Goal: Task Accomplishment & Management: Manage account settings

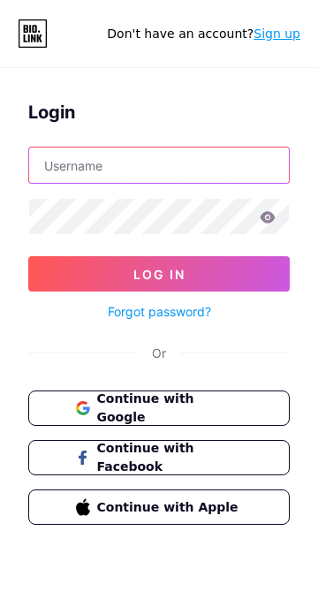
click at [150, 172] on input "text" at bounding box center [159, 164] width 260 height 35
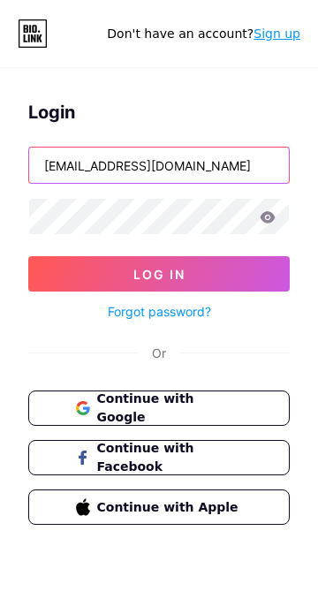
type input "[EMAIL_ADDRESS][DOMAIN_NAME]"
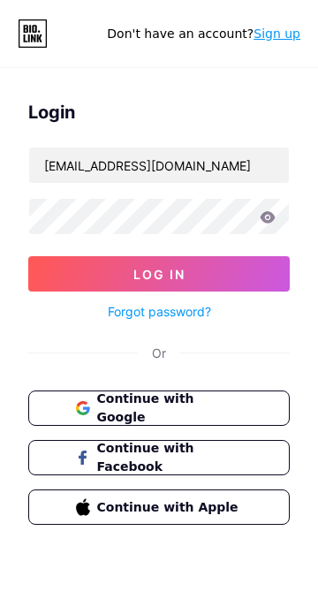
click at [270, 222] on icon at bounding box center [267, 216] width 15 height 11
click at [265, 216] on icon at bounding box center [268, 217] width 16 height 12
click at [266, 214] on icon at bounding box center [267, 216] width 15 height 11
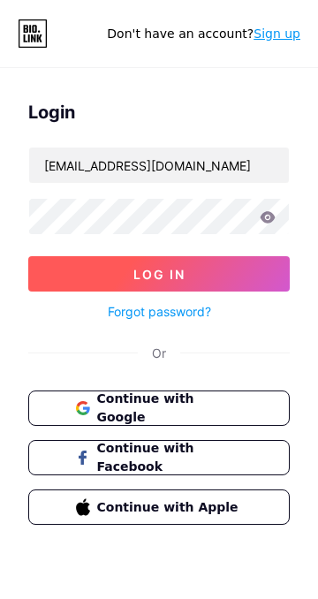
click at [173, 275] on span "Log In" at bounding box center [159, 274] width 52 height 15
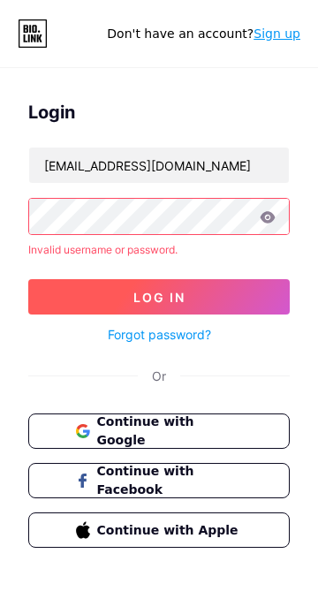
click at [172, 293] on span "Log In" at bounding box center [159, 297] width 52 height 15
click at [28, 279] on button "Log In" at bounding box center [158, 296] width 261 height 35
click at [157, 306] on button "Log In" at bounding box center [158, 296] width 261 height 35
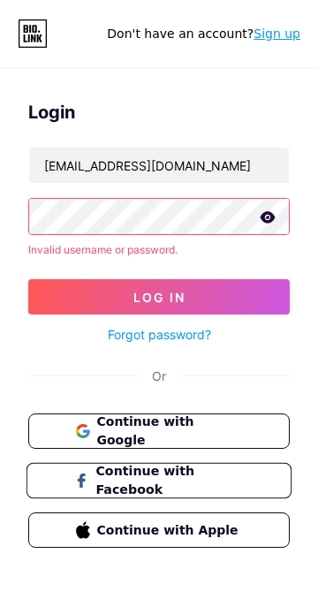
click at [188, 476] on span "Continue with Facebook" at bounding box center [168, 481] width 147 height 38
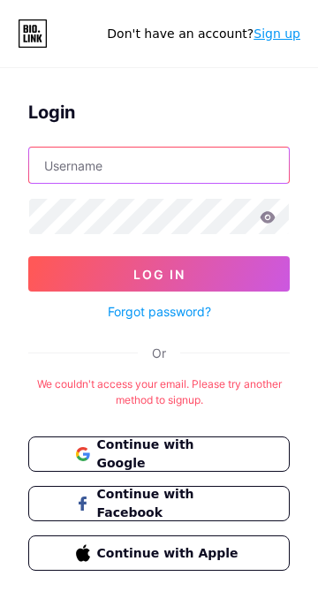
click at [164, 161] on input "text" at bounding box center [159, 164] width 260 height 35
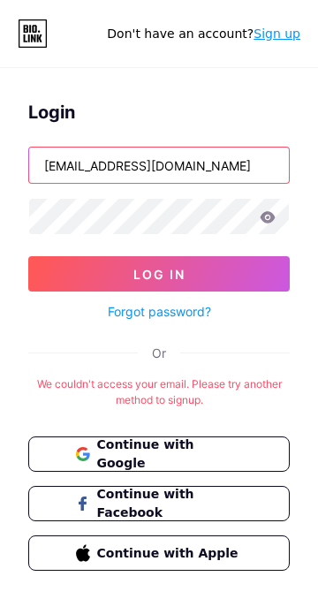
type input "[EMAIL_ADDRESS][DOMAIN_NAME]"
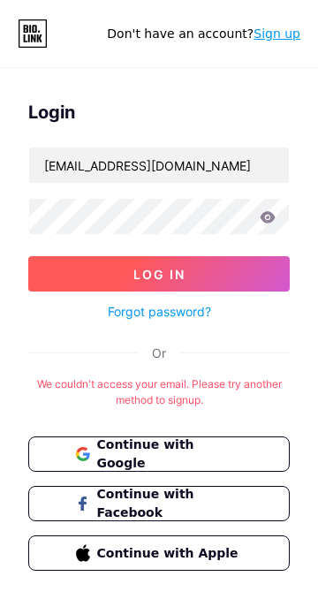
click at [165, 269] on span "Log In" at bounding box center [159, 274] width 52 height 15
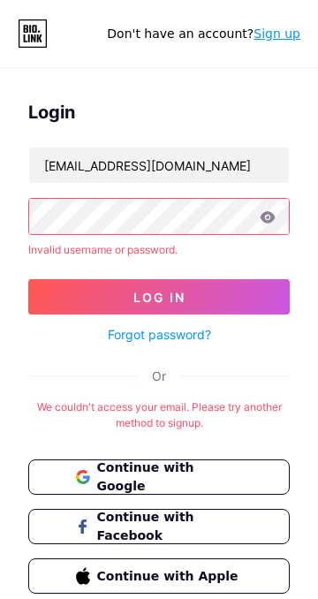
click at [192, 330] on link "Forgot password?" at bounding box center [159, 334] width 103 height 19
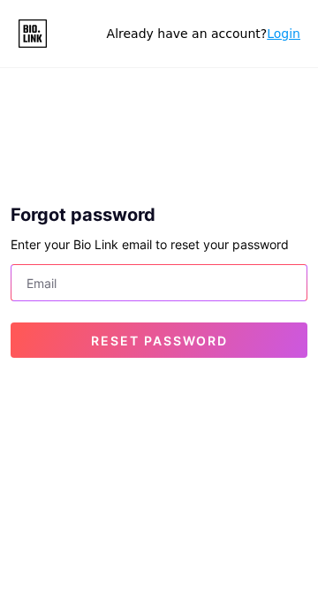
click at [178, 276] on input "email" at bounding box center [158, 282] width 295 height 35
type input "a"
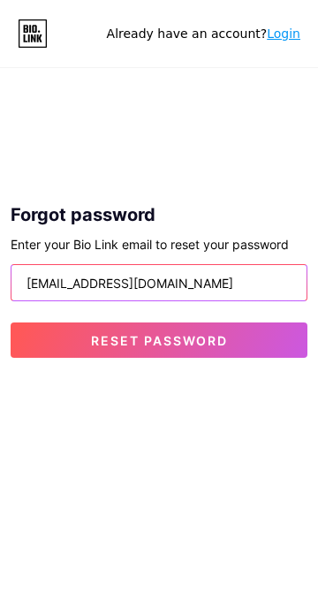
scroll to position [57, 0]
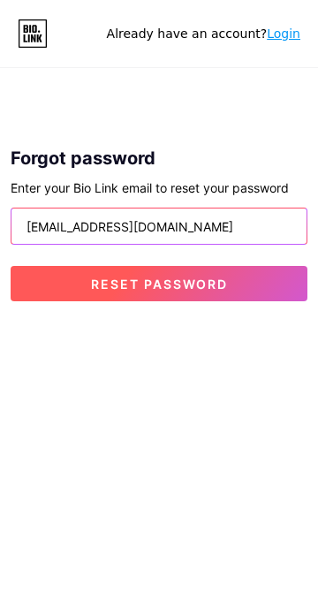
type input "[EMAIL_ADDRESS][DOMAIN_NAME]"
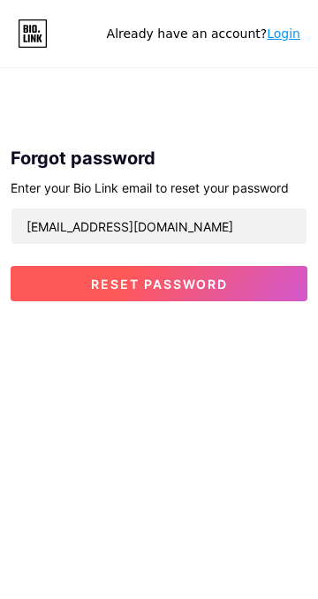
click at [182, 289] on span "Reset password" at bounding box center [159, 283] width 137 height 15
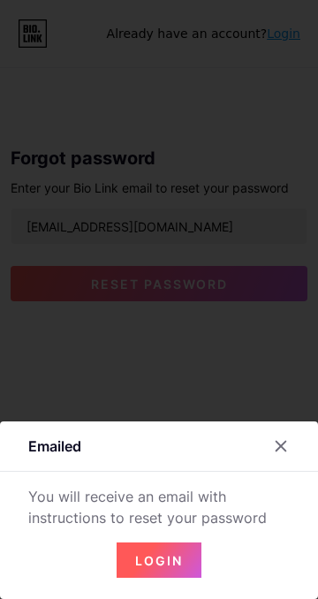
click at [185, 577] on button "Login" at bounding box center [159, 559] width 85 height 35
